Goal: Task Accomplishment & Management: Complete application form

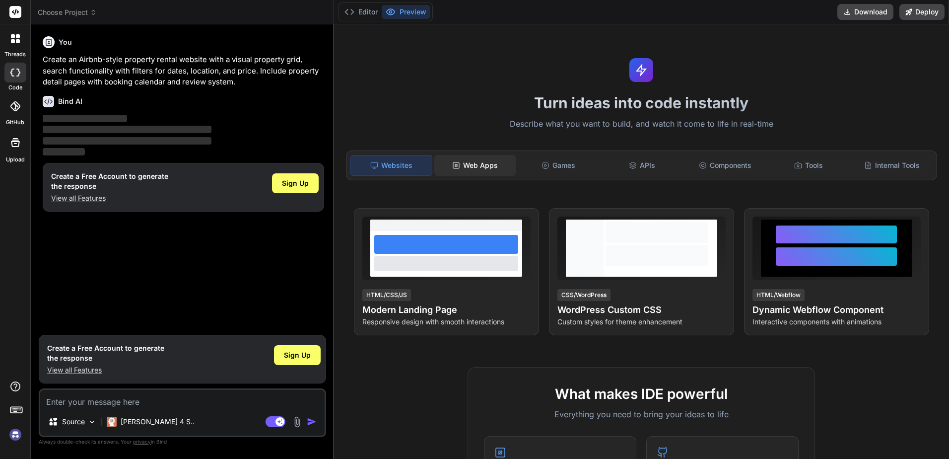
click at [469, 172] on div "Web Apps" at bounding box center [474, 165] width 81 height 21
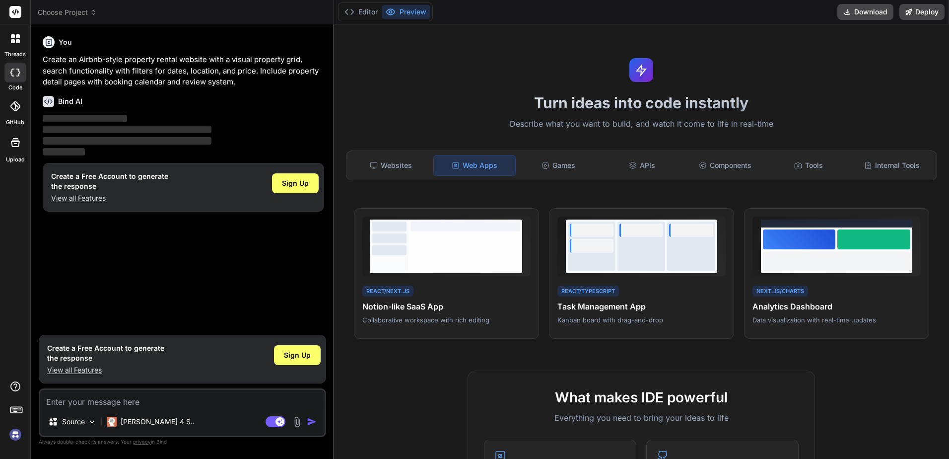
click at [427, 180] on div "Websites Web Apps Games APIs Components Tools Internal Tools" at bounding box center [642, 165] width 592 height 30
click at [399, 174] on div "Websites" at bounding box center [391, 165] width 81 height 21
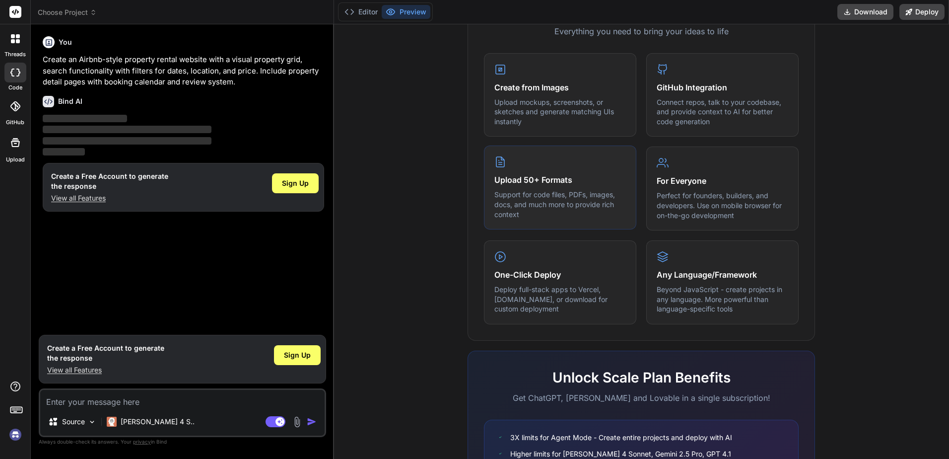
scroll to position [383, 0]
drag, startPoint x: 496, startPoint y: 289, endPoint x: 620, endPoint y: 304, distance: 124.5
click at [620, 304] on div "One-Click Deploy Deploy full-stack apps to Vercel, Fly.io, or download for cust…" at bounding box center [560, 281] width 152 height 84
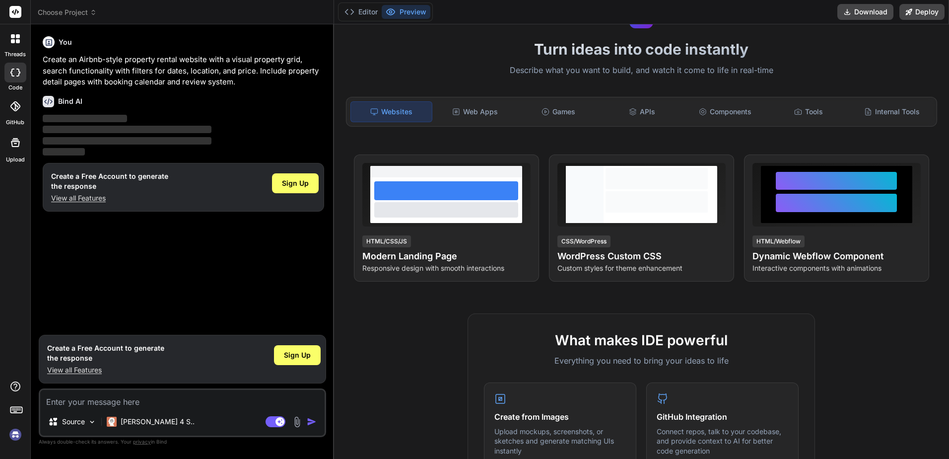
scroll to position [53, 0]
click at [481, 115] on div "Web Apps" at bounding box center [474, 112] width 81 height 21
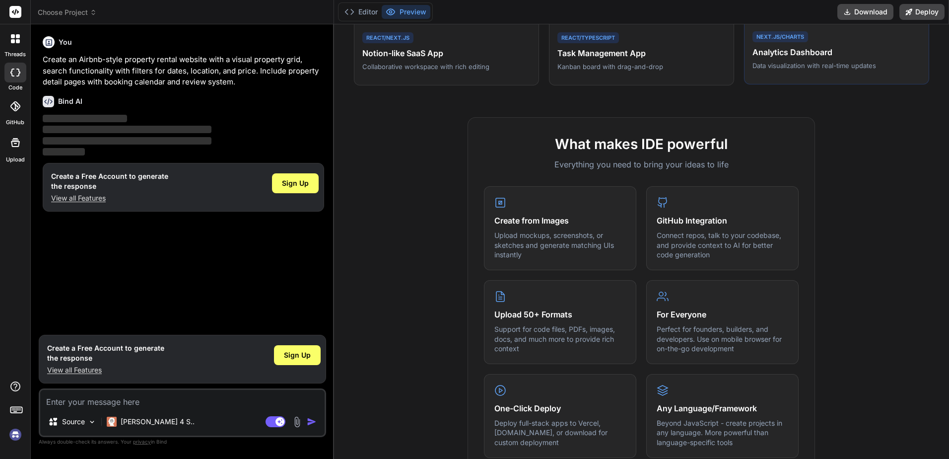
scroll to position [0, 0]
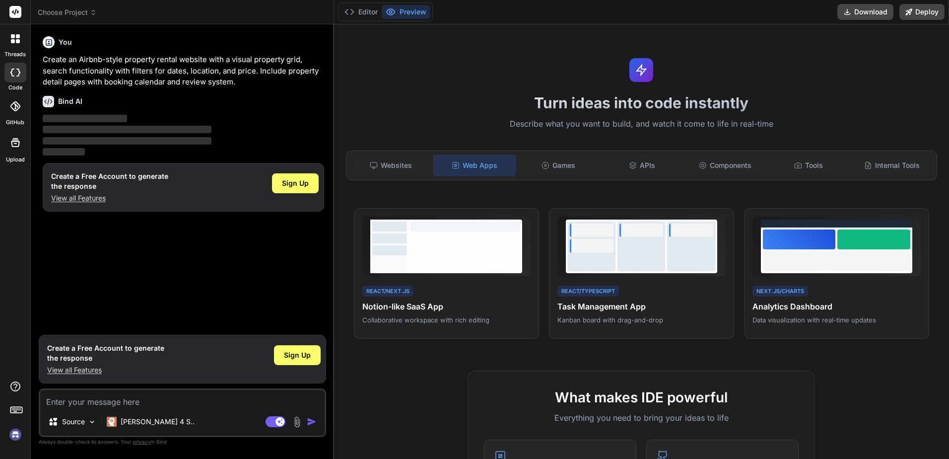
click at [554, 152] on div "Websites Web Apps Games APIs Components Tools Internal Tools" at bounding box center [642, 165] width 592 height 30
click at [553, 159] on div "Games" at bounding box center [558, 165] width 81 height 21
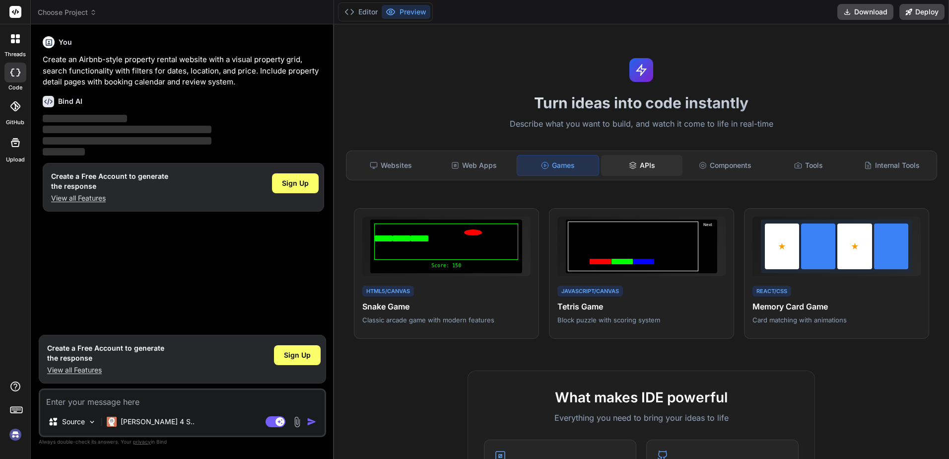
click at [656, 169] on div "APIs" at bounding box center [641, 165] width 81 height 21
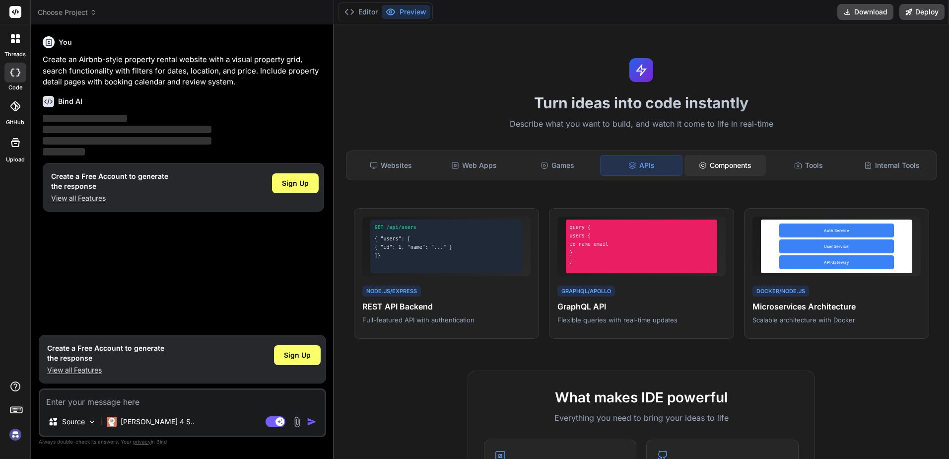
click at [711, 168] on div "Components" at bounding box center [725, 165] width 81 height 21
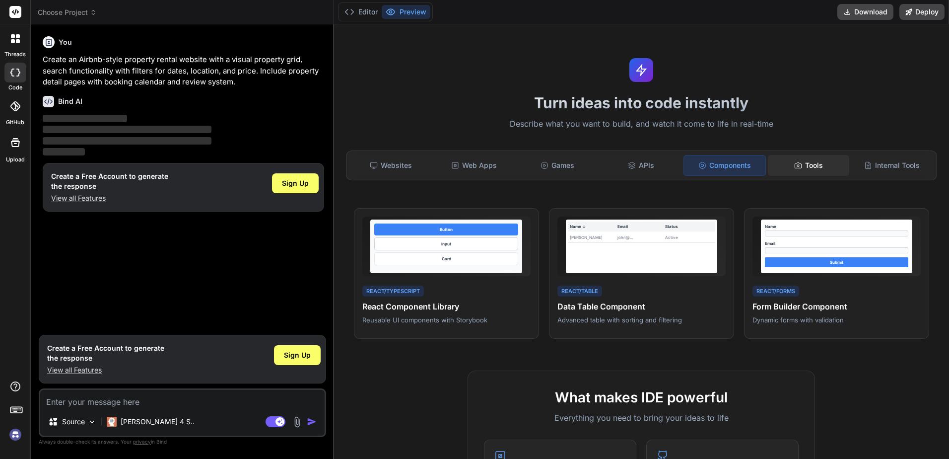
click at [797, 165] on div "Tools" at bounding box center [808, 165] width 81 height 21
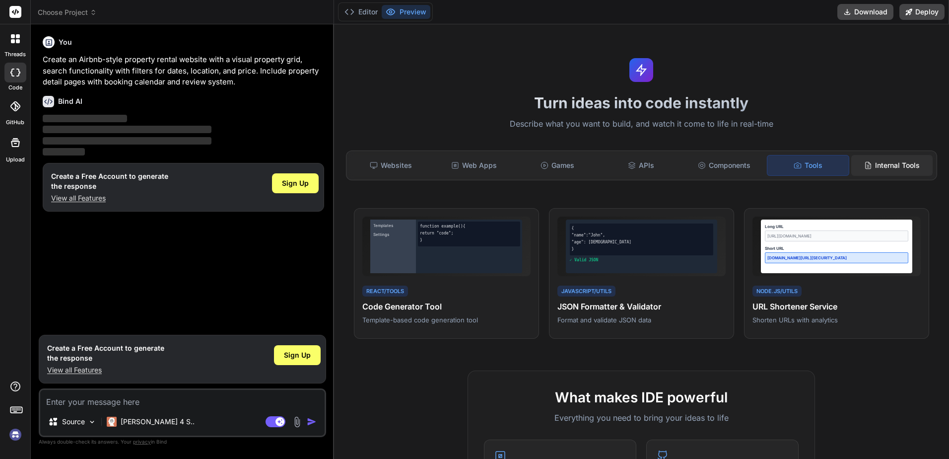
click at [874, 173] on div "Internal Tools" at bounding box center [892, 165] width 81 height 21
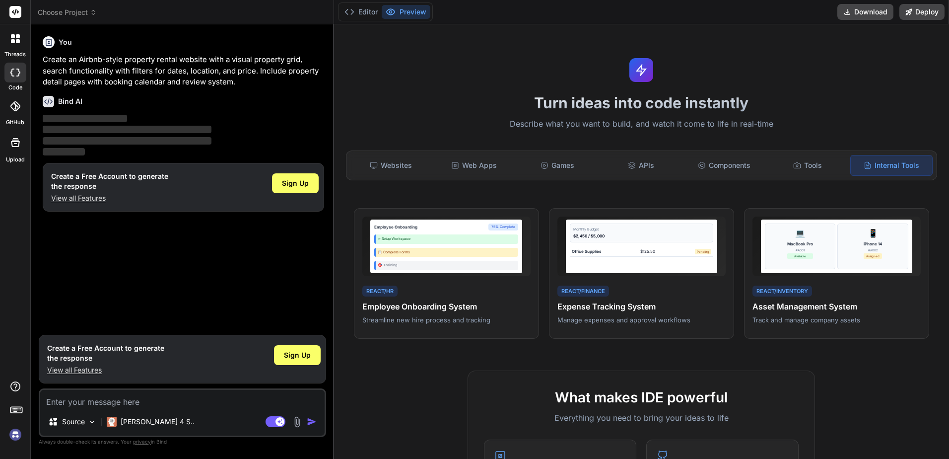
click at [16, 412] on icon at bounding box center [16, 409] width 14 height 14
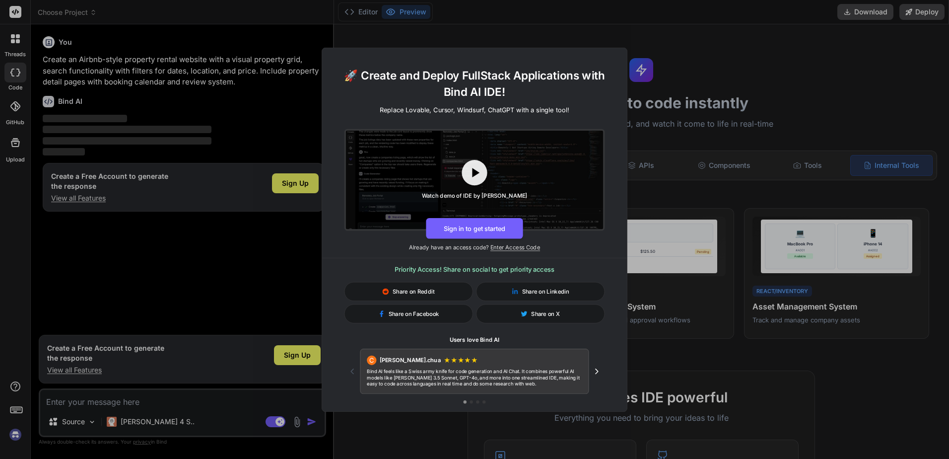
click at [184, 203] on div "🚀 Create and Deploy FullStack Applications with Bind AI IDE! Replace Lovable, C…" at bounding box center [474, 229] width 949 height 459
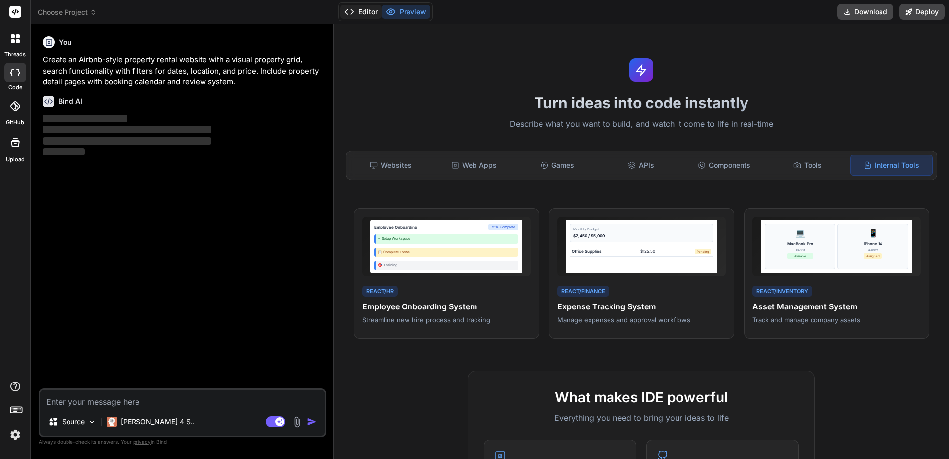
type textarea "x"
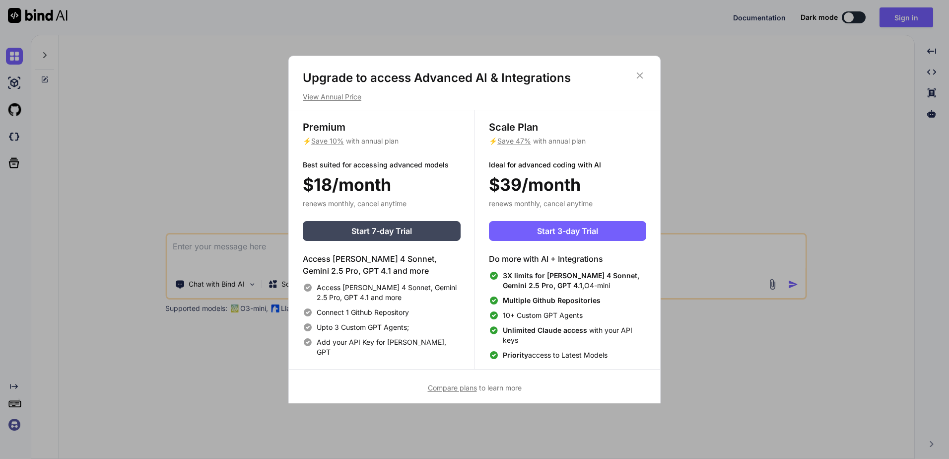
click at [641, 72] on icon at bounding box center [640, 75] width 11 height 11
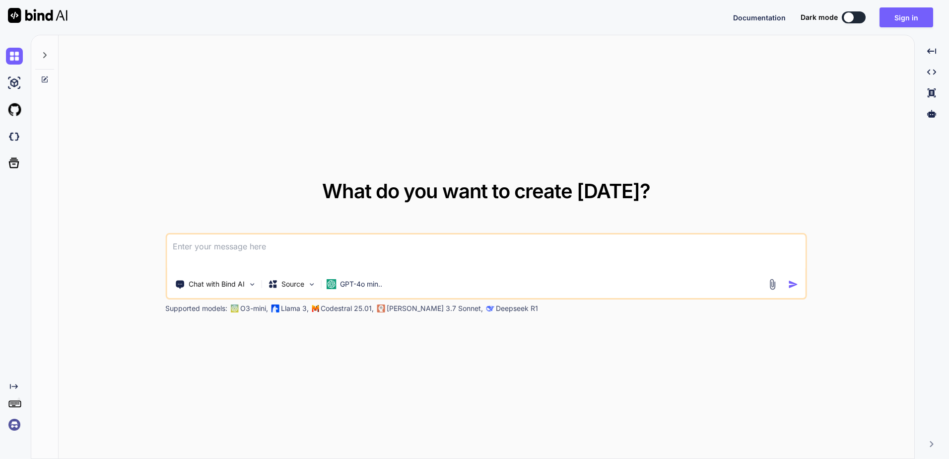
click at [860, 19] on button at bounding box center [854, 17] width 24 height 12
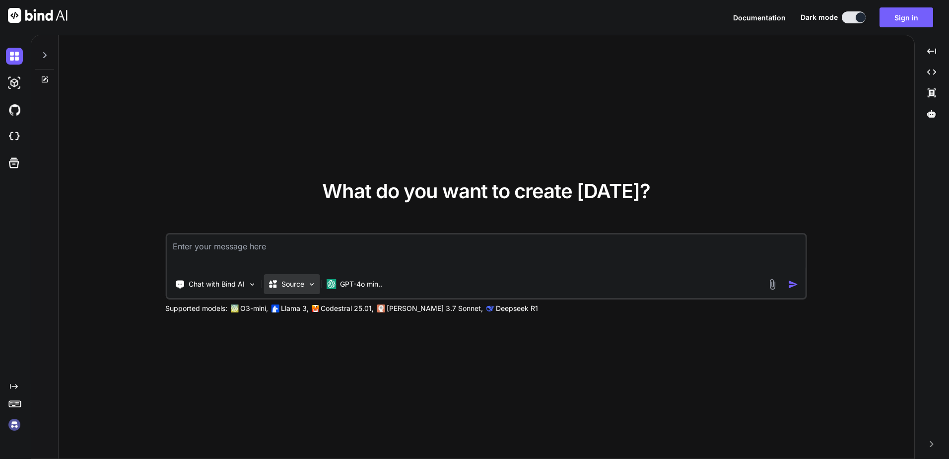
click at [299, 290] on div "Source" at bounding box center [292, 284] width 56 height 20
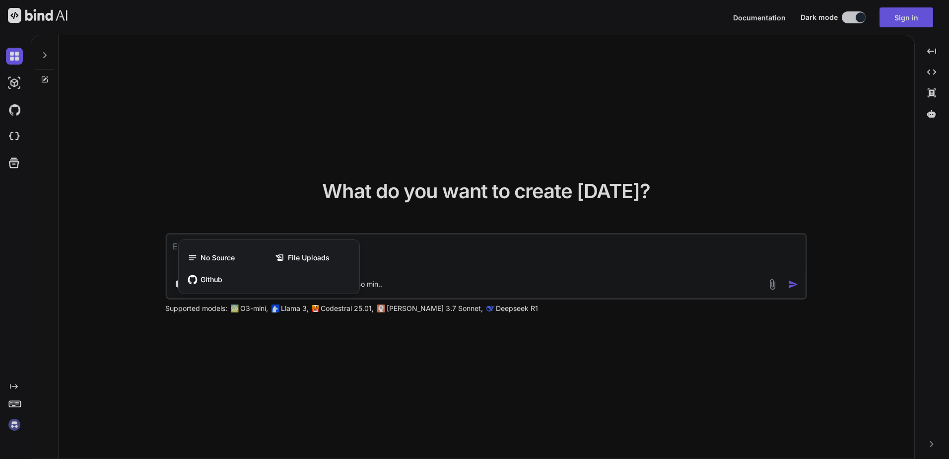
click at [447, 262] on div at bounding box center [474, 229] width 949 height 459
type textarea "x"
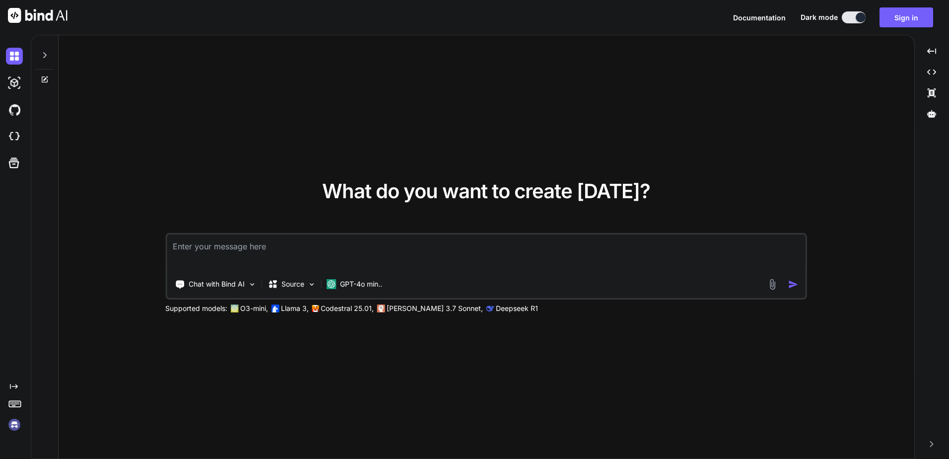
click at [411, 250] on textarea at bounding box center [486, 252] width 639 height 37
click at [929, 15] on button "Sign in" at bounding box center [907, 17] width 54 height 20
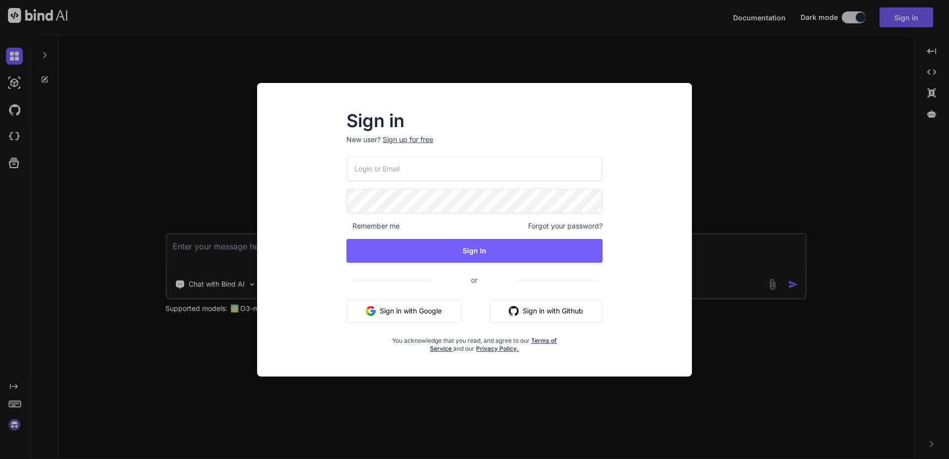
click at [417, 178] on input "email" at bounding box center [475, 168] width 256 height 24
type input "patrick@noric.se"
click at [421, 142] on div "Sign up for free" at bounding box center [408, 140] width 51 height 10
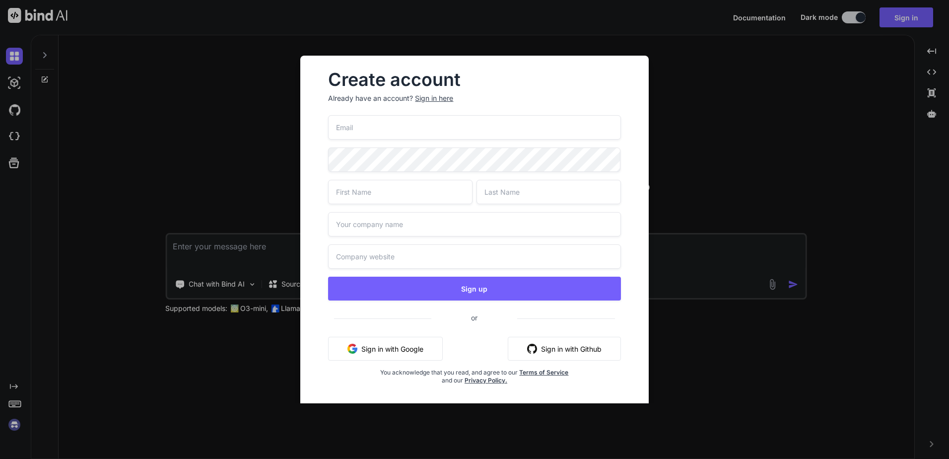
click at [395, 132] on input "email" at bounding box center [474, 127] width 292 height 24
type input "patrick@noric.se"
type input "Patrick"
type input "Bender"
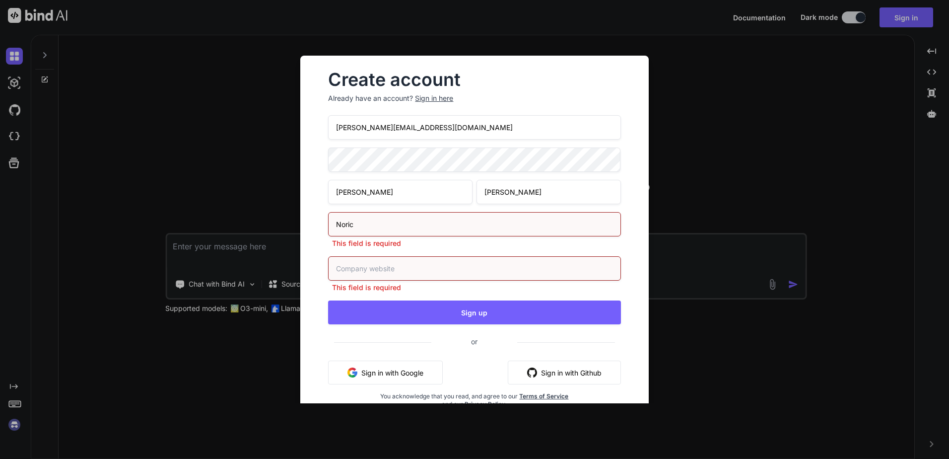
type input "Noric"
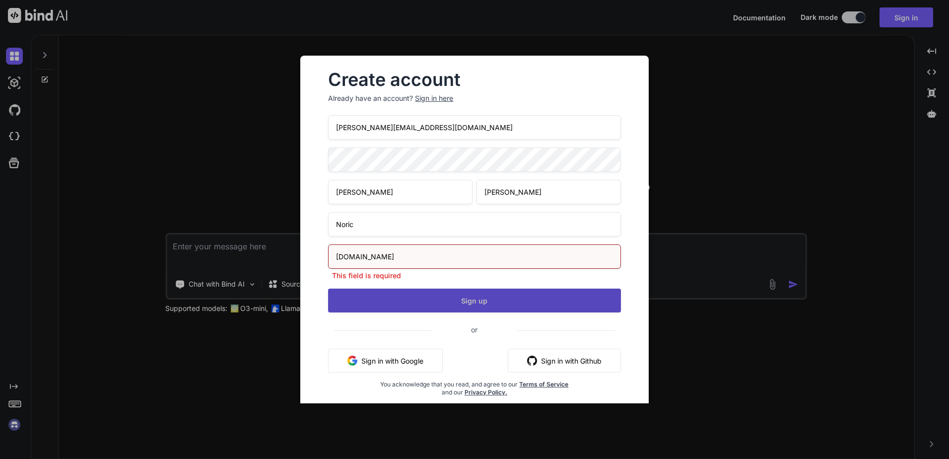
type input "noric.se"
click at [455, 302] on div "patrick@noric.se Patrick Bender Noric noric.se This field is required Sign up o…" at bounding box center [474, 267] width 292 height 305
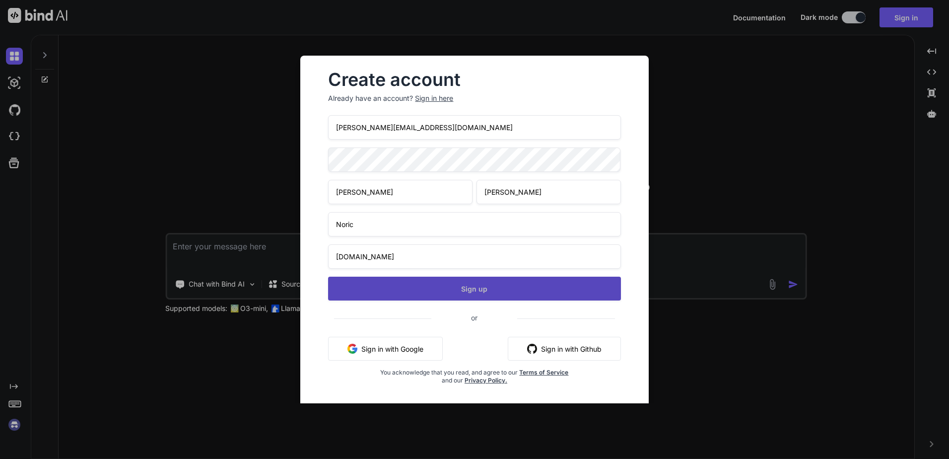
click at [490, 283] on button "Sign up" at bounding box center [474, 289] width 292 height 24
type textarea "x"
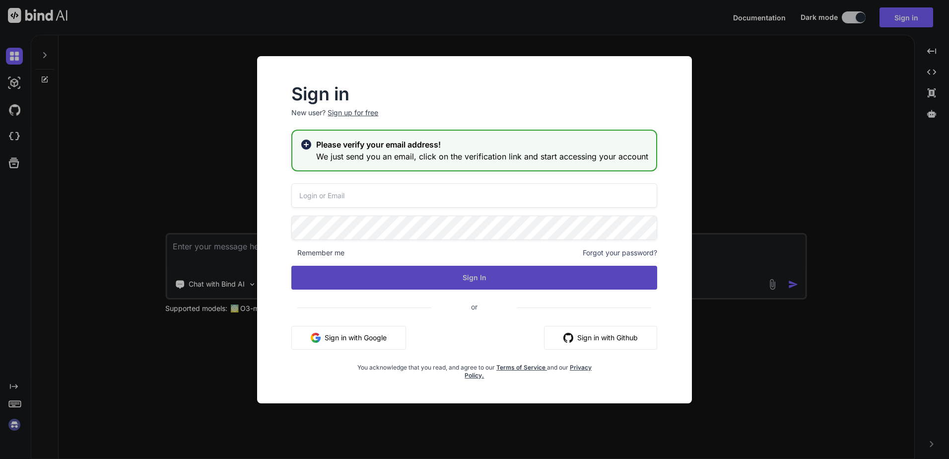
click at [501, 280] on button "Sign In" at bounding box center [474, 278] width 366 height 24
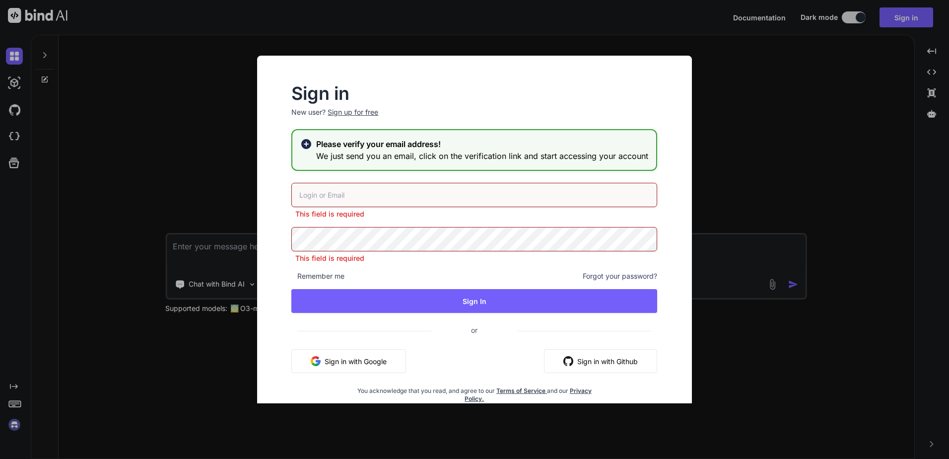
click at [373, 197] on input "email" at bounding box center [474, 195] width 366 height 24
type input "patrick@noric.se"
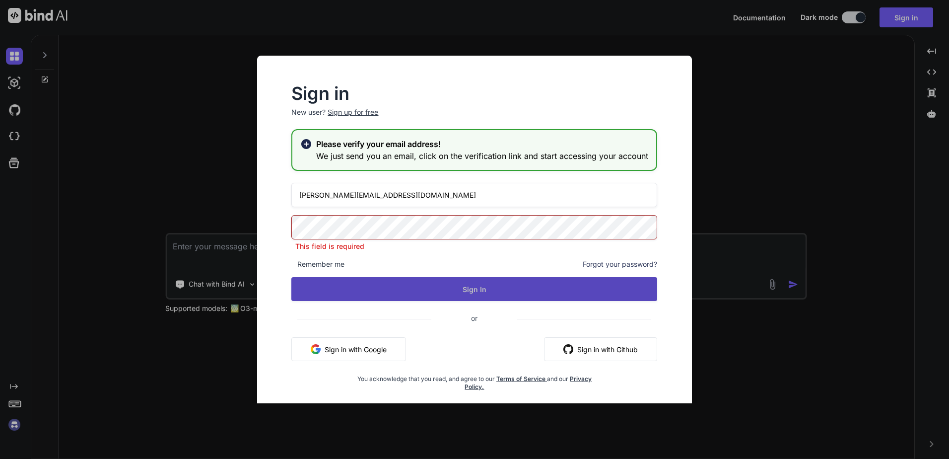
click at [498, 296] on div "patrick@noric.se This field is required Remember me Forgot your password? Sign …" at bounding box center [474, 287] width 366 height 208
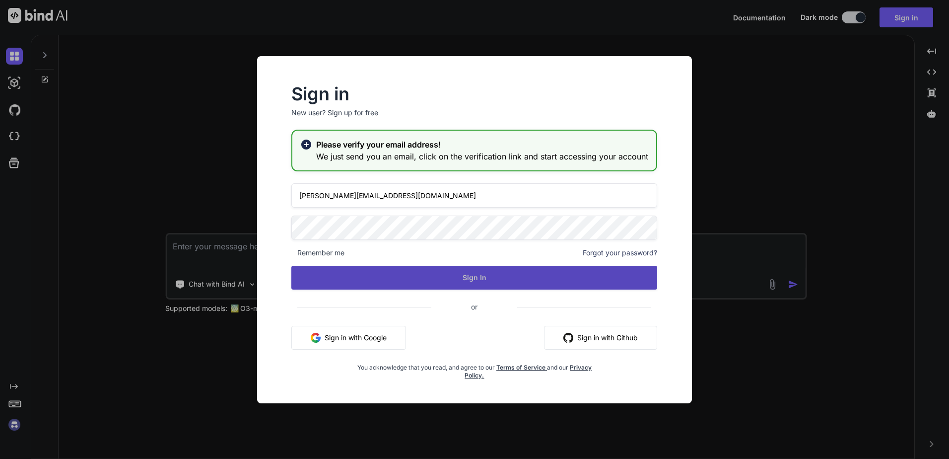
click at [456, 270] on button "Sign In" at bounding box center [474, 278] width 366 height 24
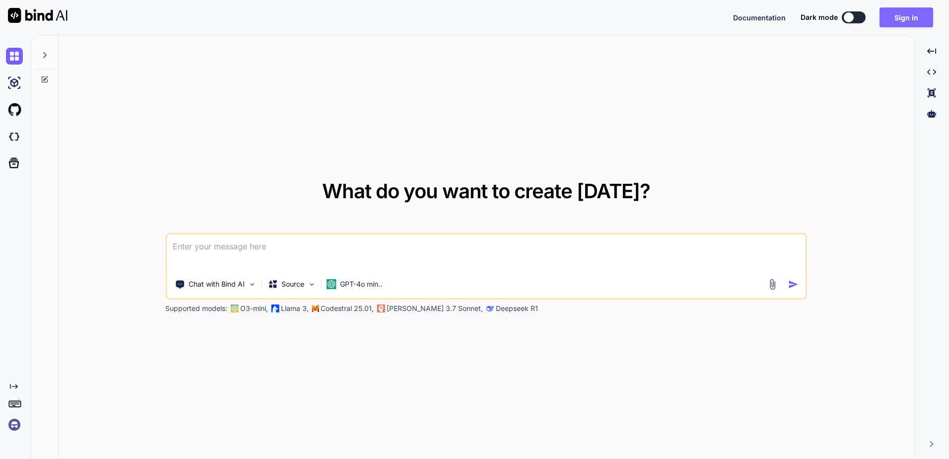
click at [897, 17] on button "Sign in" at bounding box center [907, 17] width 54 height 20
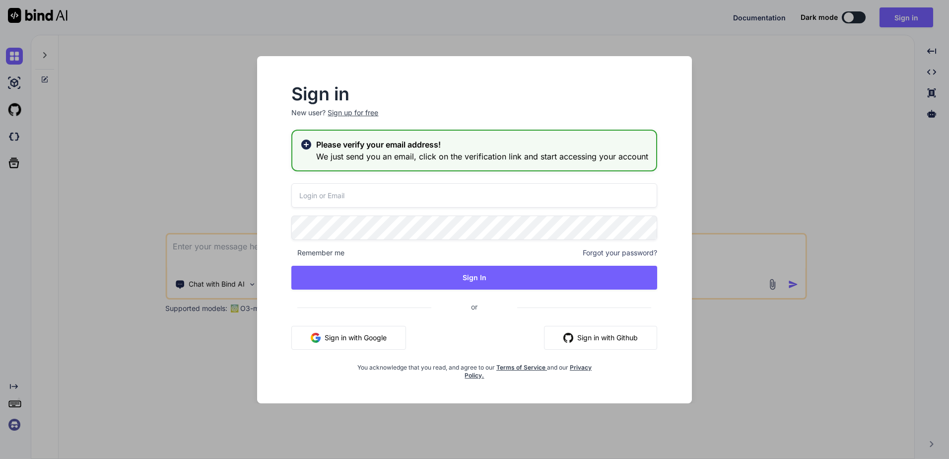
click at [370, 153] on h3 "We just send you an email, click on the verification link and start accessing y…" at bounding box center [482, 156] width 332 height 12
click at [309, 146] on icon at bounding box center [306, 144] width 10 height 10
click at [333, 199] on input "email" at bounding box center [474, 195] width 366 height 24
type input "patrick@noric.se"
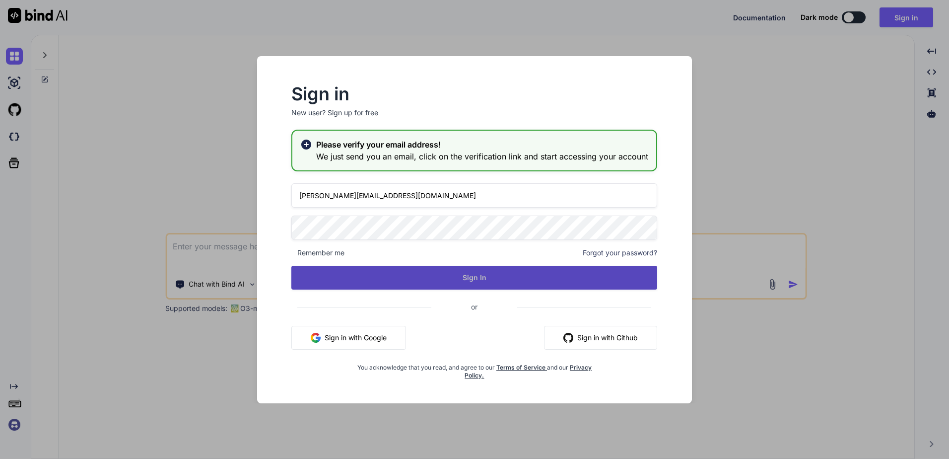
click at [453, 281] on button "Sign In" at bounding box center [474, 278] width 366 height 24
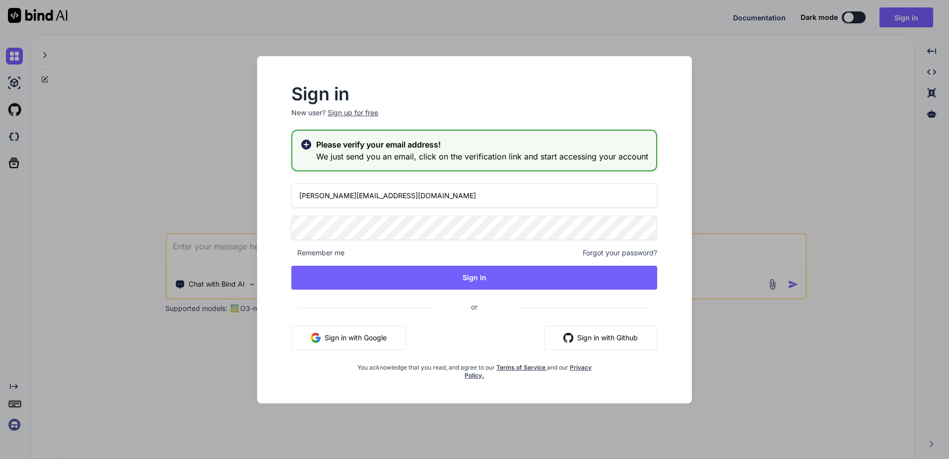
click at [218, 224] on div "Sign in New user? Sign up for free Please verify your email address! We just se…" at bounding box center [474, 229] width 949 height 459
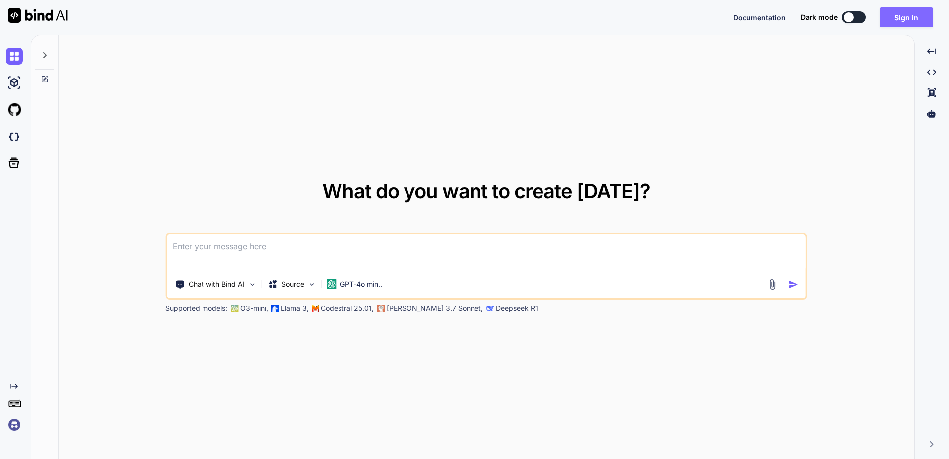
click at [921, 27] on button "Sign in" at bounding box center [907, 17] width 54 height 20
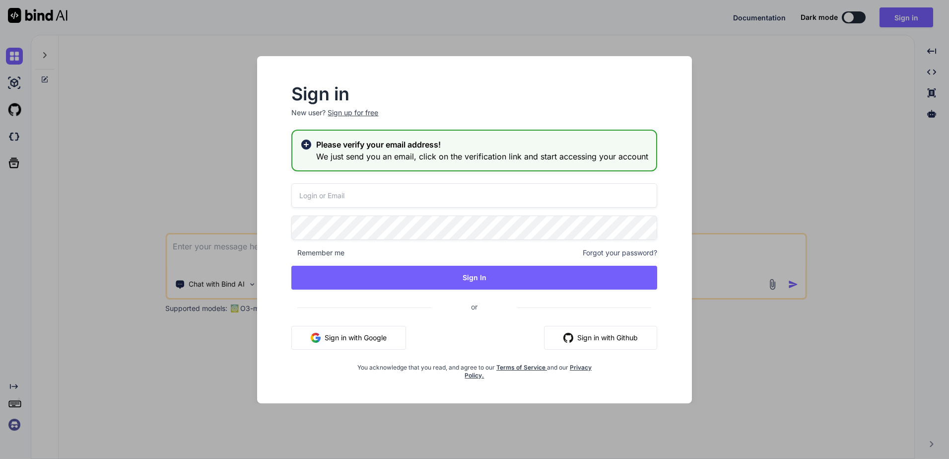
click at [398, 198] on input "email" at bounding box center [474, 195] width 366 height 24
type input "[PERSON_NAME][EMAIL_ADDRESS][DOMAIN_NAME]"
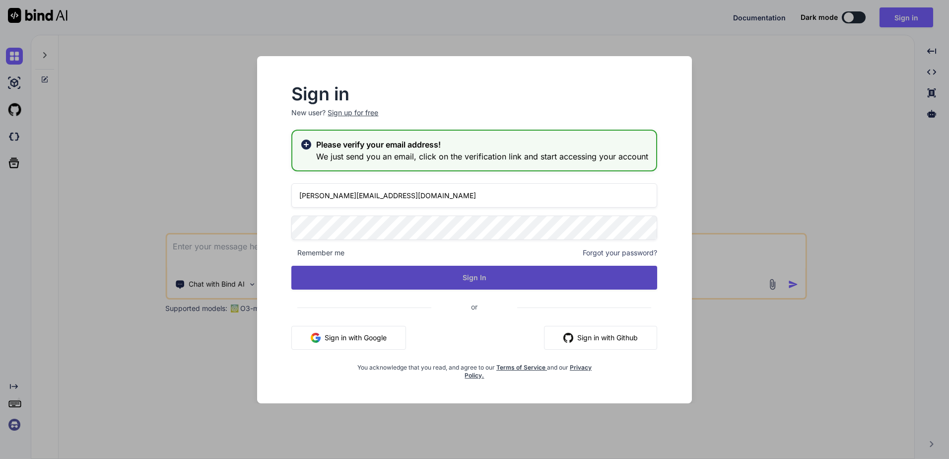
click at [420, 270] on button "Sign In" at bounding box center [474, 278] width 366 height 24
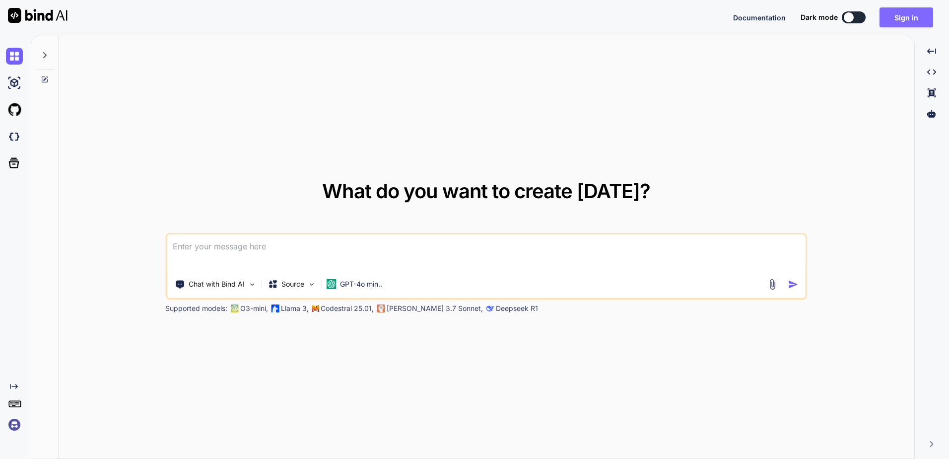
click at [911, 8] on button "Sign in" at bounding box center [907, 17] width 54 height 20
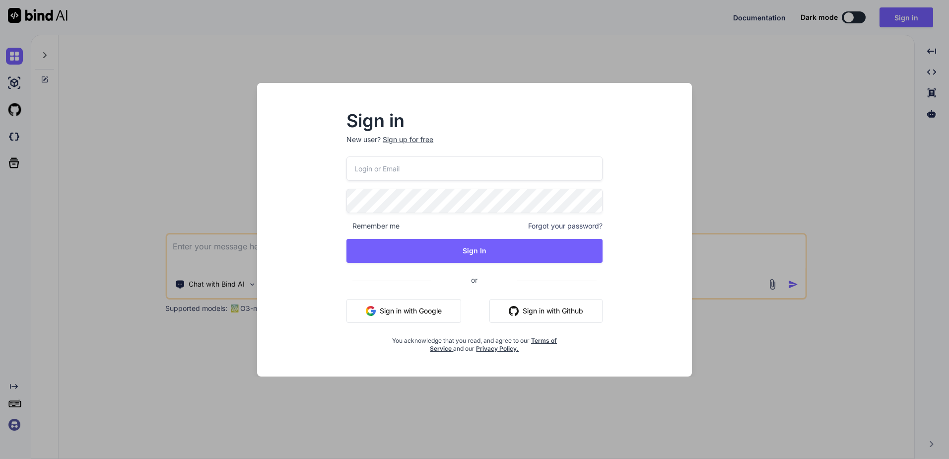
click at [464, 176] on input "email" at bounding box center [475, 168] width 256 height 24
type input "patrick@noric.se"
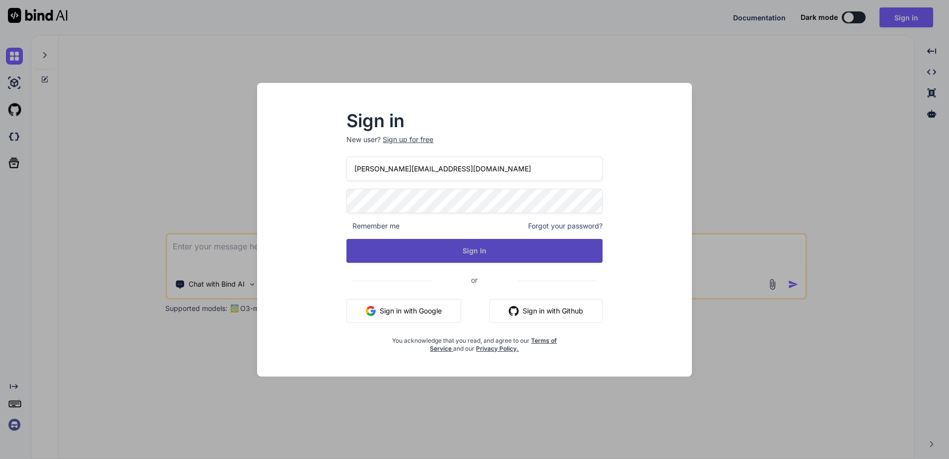
click at [489, 257] on button "Sign In" at bounding box center [475, 251] width 256 height 24
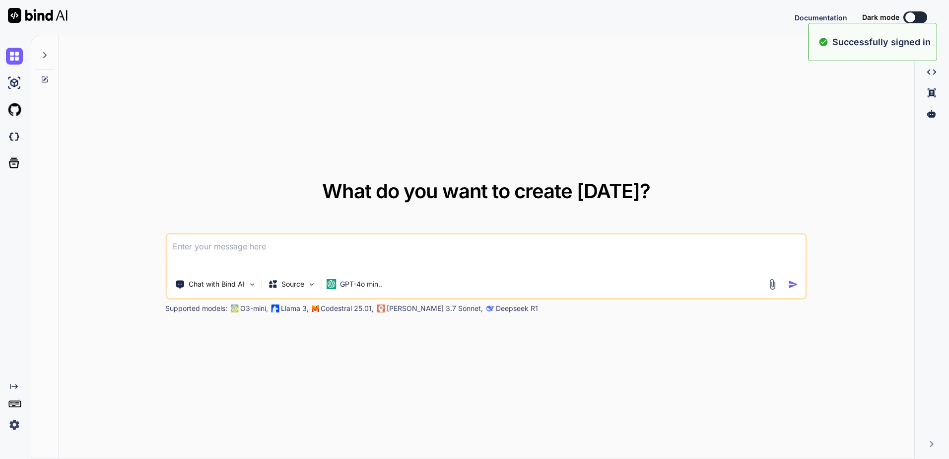
type textarea "x"
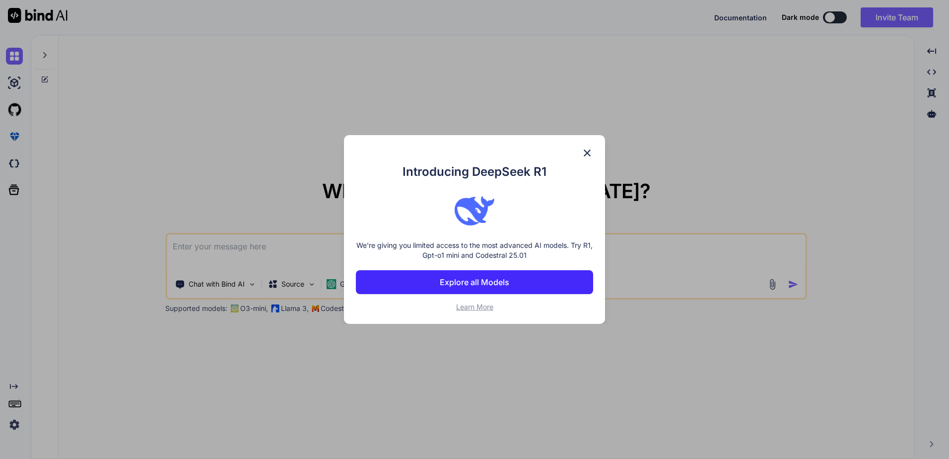
click at [588, 153] on img at bounding box center [587, 153] width 12 height 12
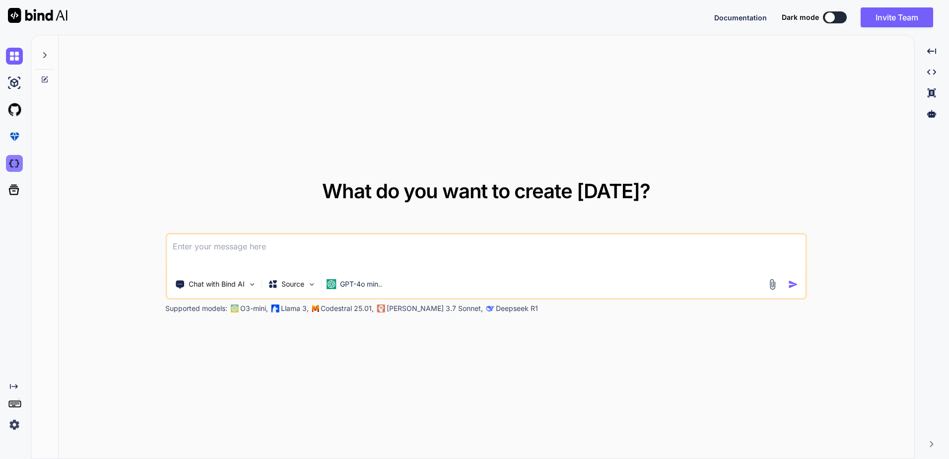
click at [17, 167] on img at bounding box center [14, 163] width 17 height 17
click at [12, 195] on icon at bounding box center [14, 190] width 14 height 14
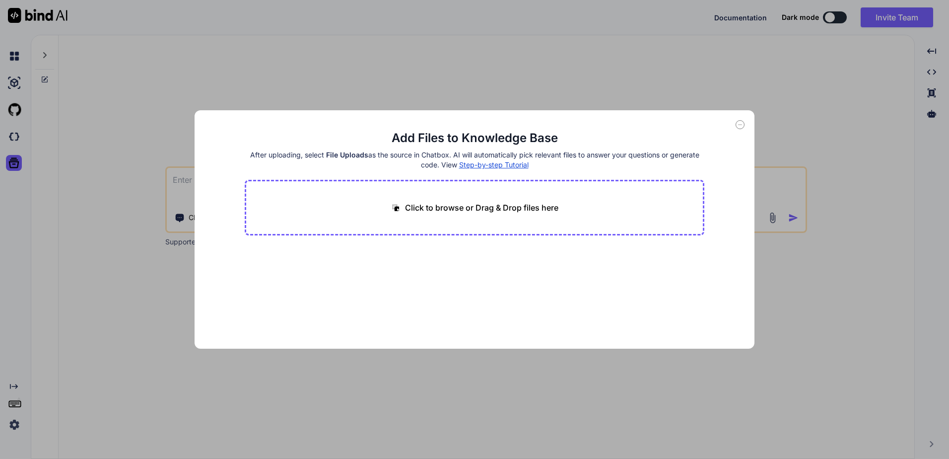
click at [370, 94] on div "Add Files to Knowledge Base After uploading, select File Uploads as the source …" at bounding box center [474, 229] width 949 height 459
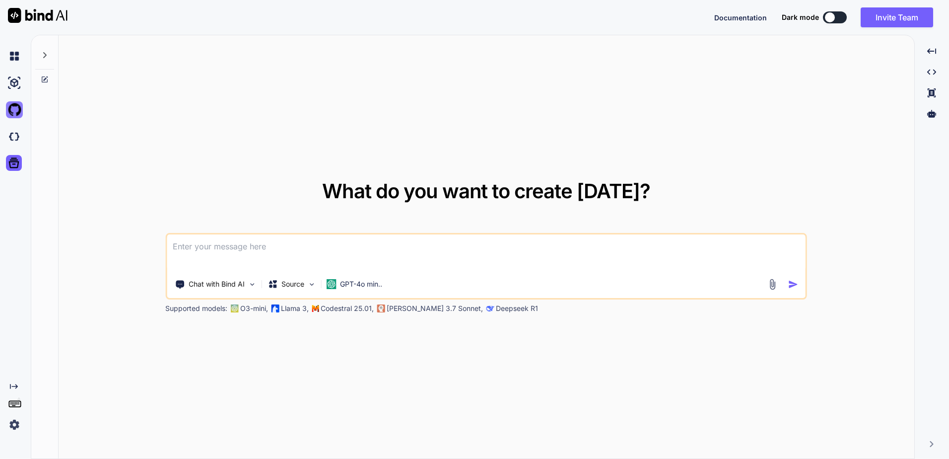
click at [13, 112] on img at bounding box center [14, 109] width 17 height 17
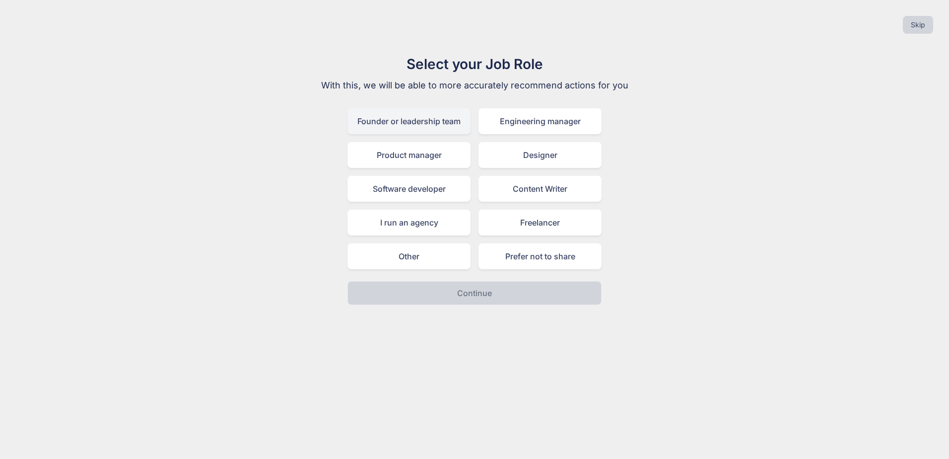
click at [444, 126] on div "Founder or leadership team" at bounding box center [409, 121] width 123 height 26
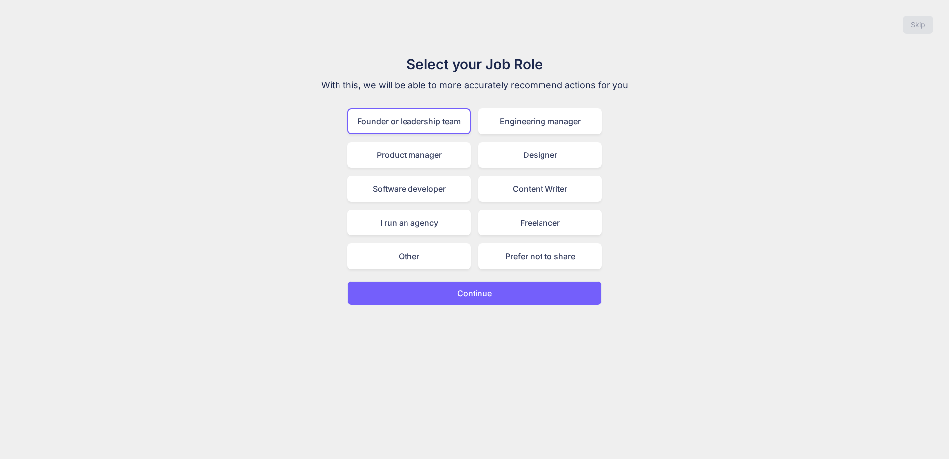
click at [458, 287] on p "Continue" at bounding box center [474, 293] width 35 height 12
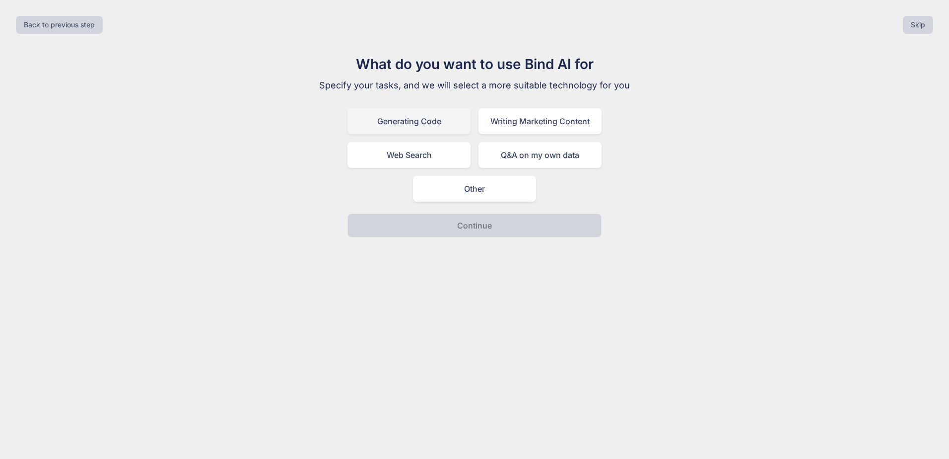
click at [450, 132] on div "Generating Code" at bounding box center [409, 121] width 123 height 26
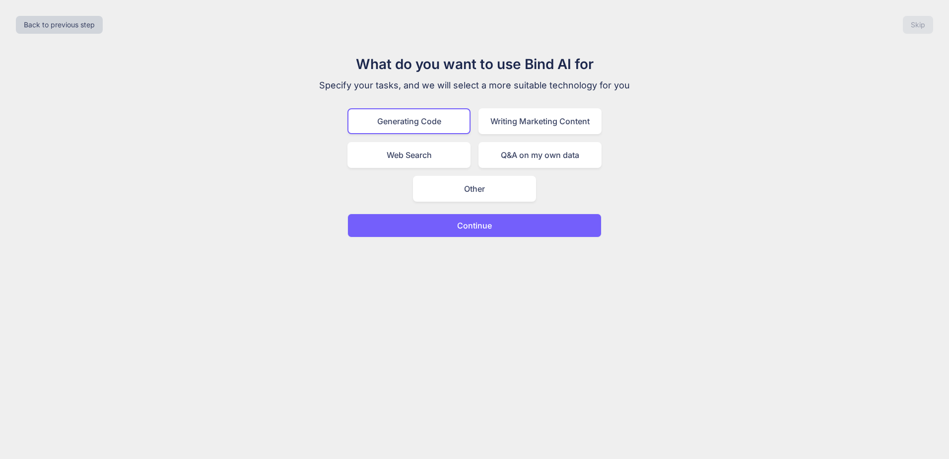
click at [464, 227] on p "Continue" at bounding box center [474, 225] width 35 height 12
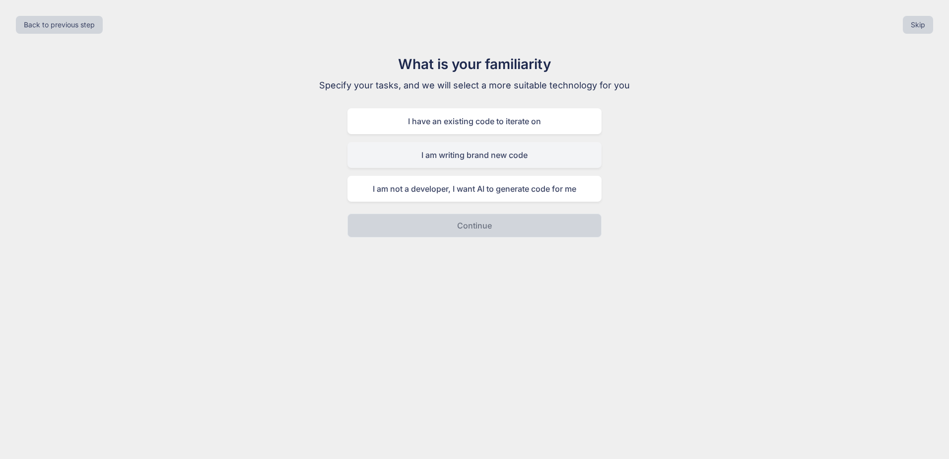
click at [473, 160] on div "I am writing brand new code" at bounding box center [475, 155] width 254 height 26
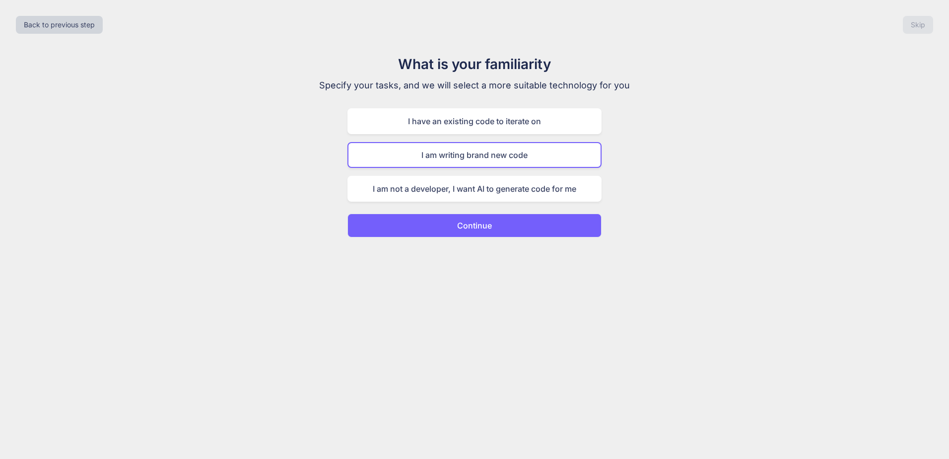
click at [475, 228] on p "Continue" at bounding box center [474, 225] width 35 height 12
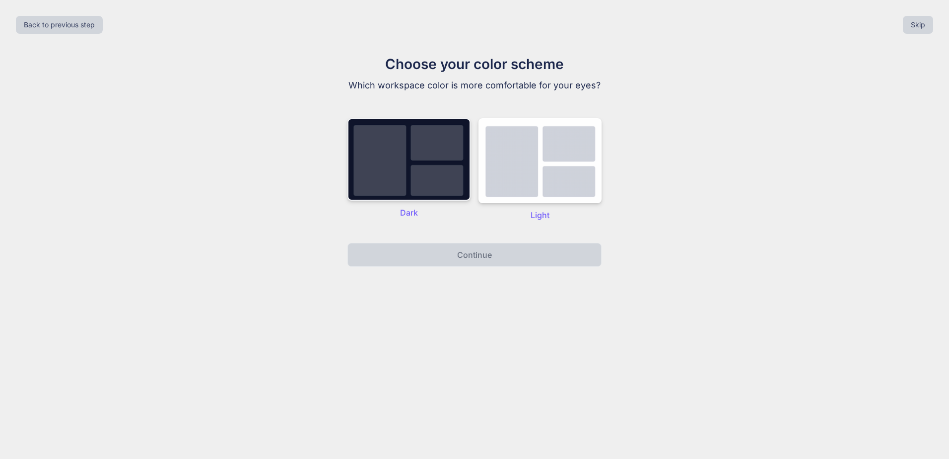
click at [405, 182] on img at bounding box center [409, 159] width 123 height 82
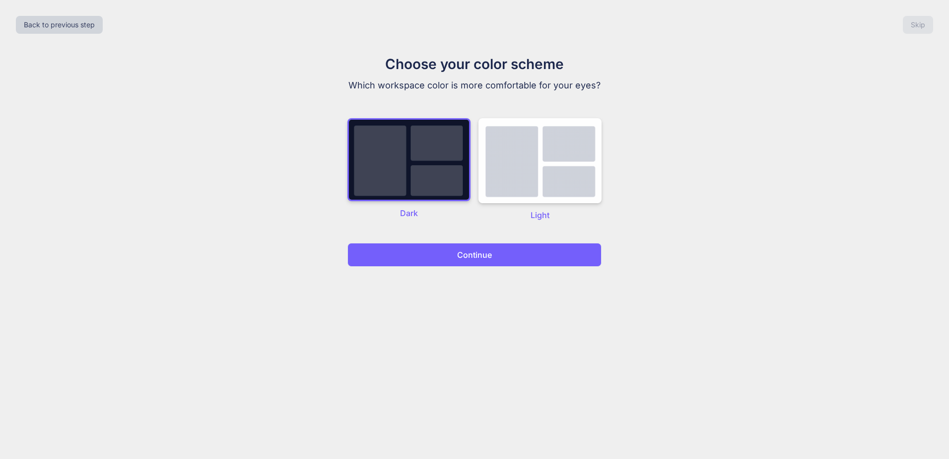
click at [449, 260] on button "Continue" at bounding box center [475, 255] width 254 height 24
click at [372, 258] on button "Continue" at bounding box center [475, 255] width 254 height 24
click at [516, 250] on button "Continue" at bounding box center [475, 255] width 254 height 24
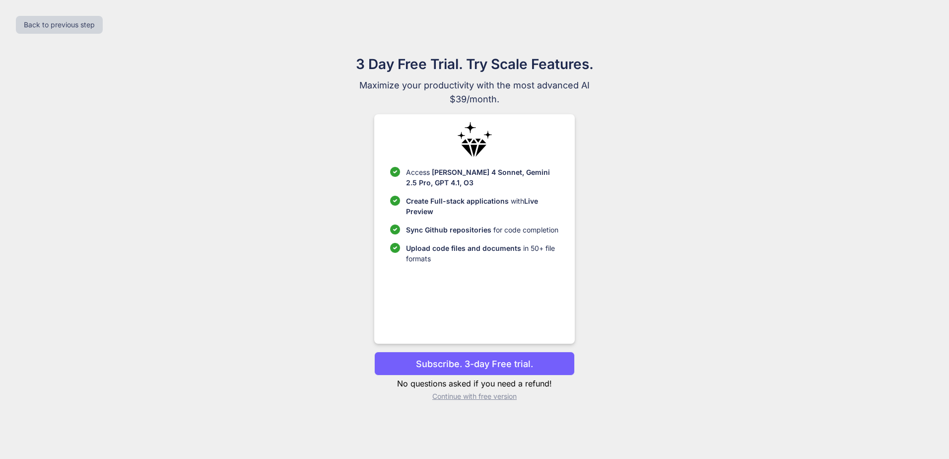
click at [548, 358] on button "Subscribe. 3-day Free trial." at bounding box center [474, 364] width 200 height 24
click at [471, 364] on p "Subscribe. 3-day Free trial." at bounding box center [474, 363] width 117 height 13
click at [440, 360] on p "Subscribe. 3-day Free trial." at bounding box center [474, 363] width 117 height 13
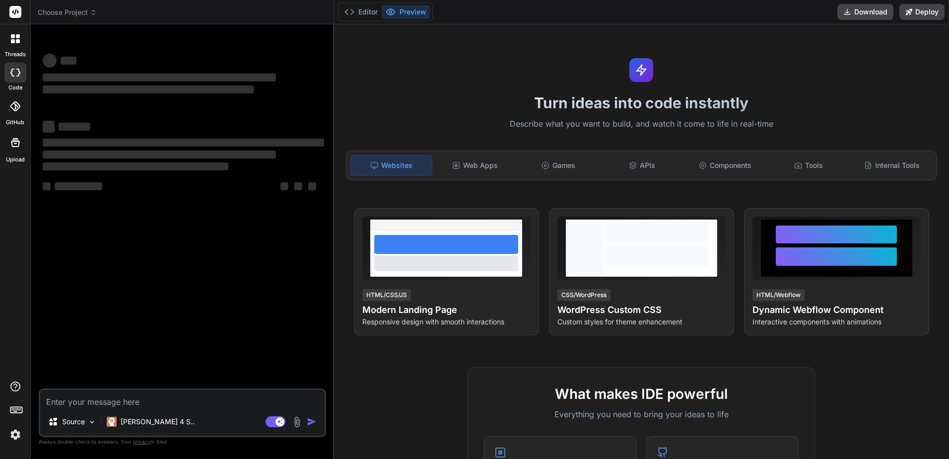
type textarea "x"
